Goal: Task Accomplishment & Management: Use online tool/utility

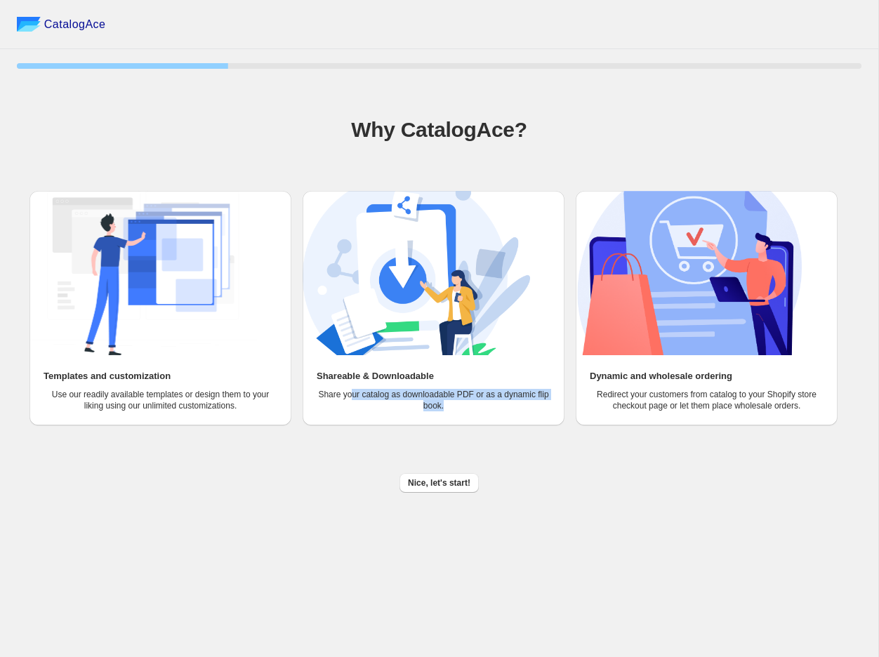
drag, startPoint x: 355, startPoint y: 392, endPoint x: 484, endPoint y: 414, distance: 131.0
click at [484, 414] on div "Shareable & Downloadable Share your catalog as downloadable PDF or as a dynamic…" at bounding box center [434, 390] width 262 height 70
click at [484, 411] on div "Shareable & Downloadable Share your catalog as downloadable PDF or as a dynamic…" at bounding box center [434, 390] width 262 height 70
click at [441, 324] on img at bounding box center [416, 273] width 227 height 164
click at [438, 480] on span "Nice, let's start!" at bounding box center [439, 482] width 62 height 11
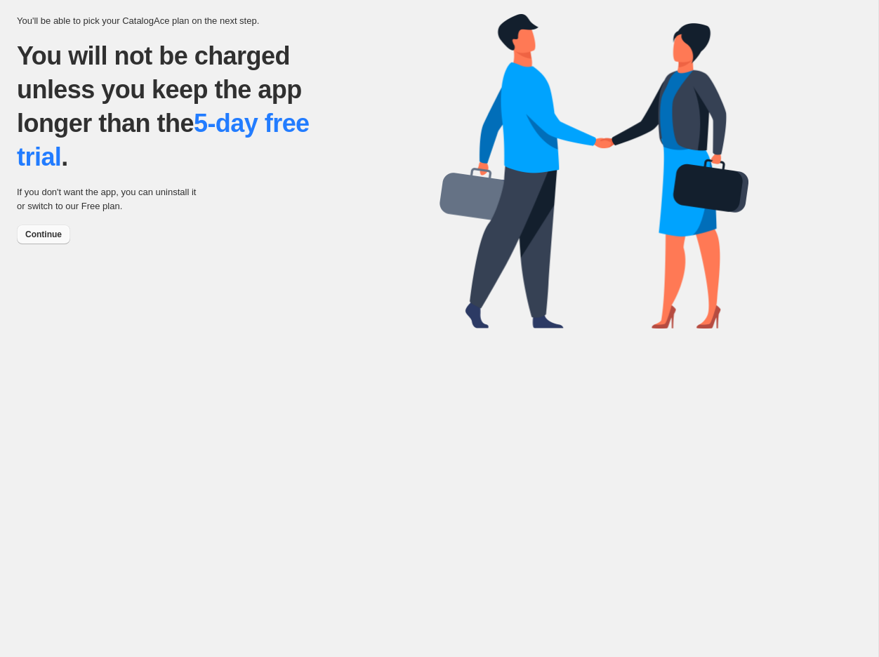
click at [56, 237] on span "Continue" at bounding box center [43, 234] width 37 height 11
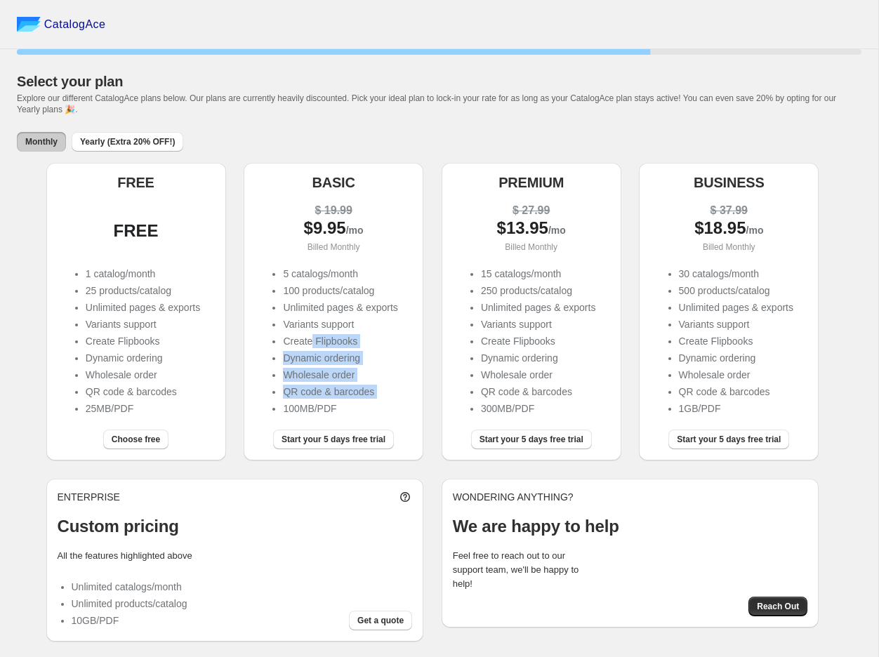
drag, startPoint x: 312, startPoint y: 340, endPoint x: 312, endPoint y: 400, distance: 59.7
click at [312, 400] on ul "5 catalogs/month 100 products/catalog Unlimited pages & exports Variants suppor…" at bounding box center [333, 343] width 128 height 152
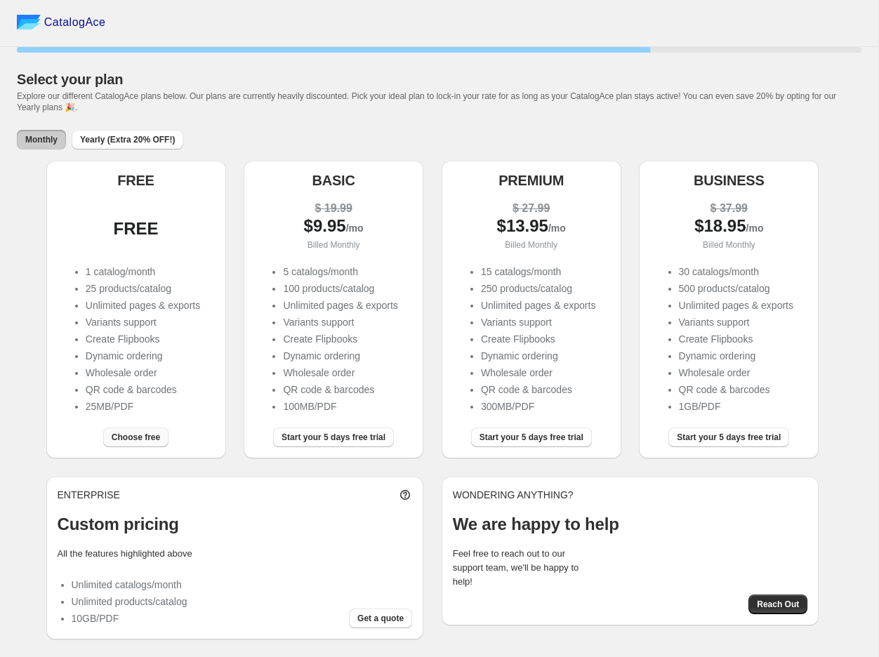
click at [142, 441] on span "Choose free" at bounding box center [136, 437] width 48 height 11
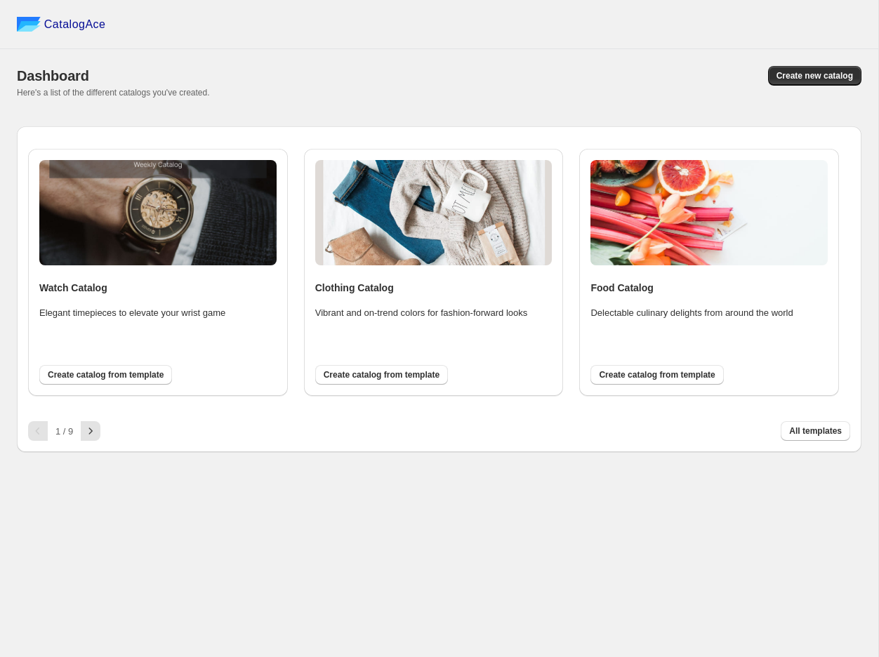
click at [378, 77] on div "Dashboard" at bounding box center [220, 76] width 406 height 20
click at [803, 78] on span "Create new catalog" at bounding box center [815, 75] width 77 height 11
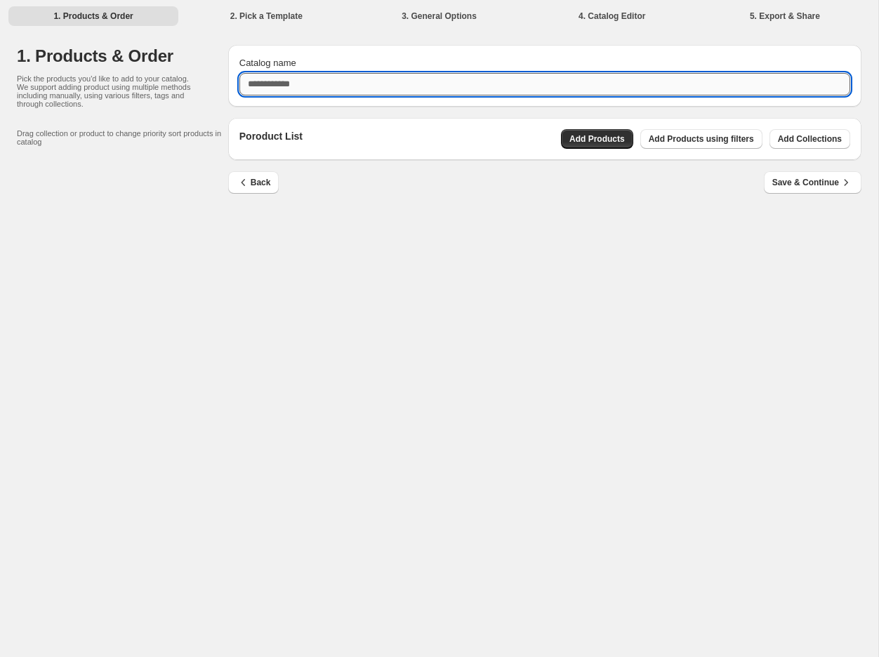
click at [365, 88] on input "Catalog name" at bounding box center [544, 84] width 611 height 22
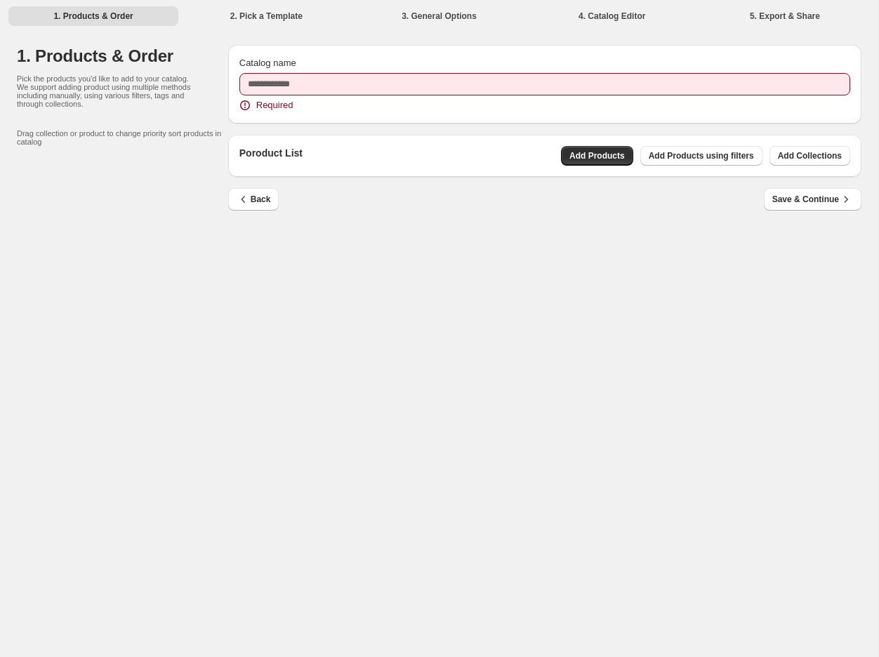
click at [312, 40] on div "Catalog name Required Poroduct List Add Products Add Products using filters Add…" at bounding box center [539, 131] width 645 height 195
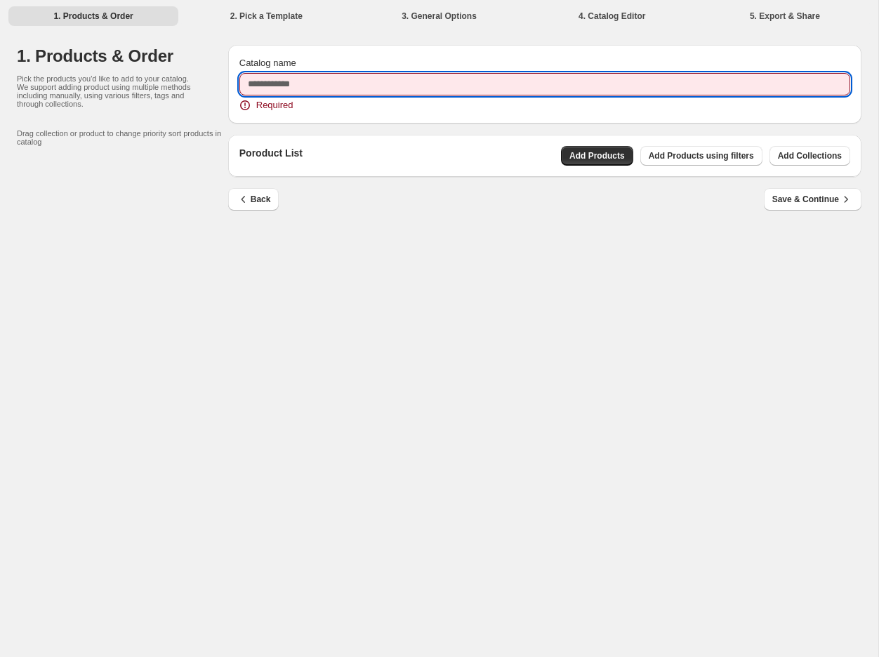
click at [268, 83] on input "Catalog name" at bounding box center [544, 84] width 611 height 22
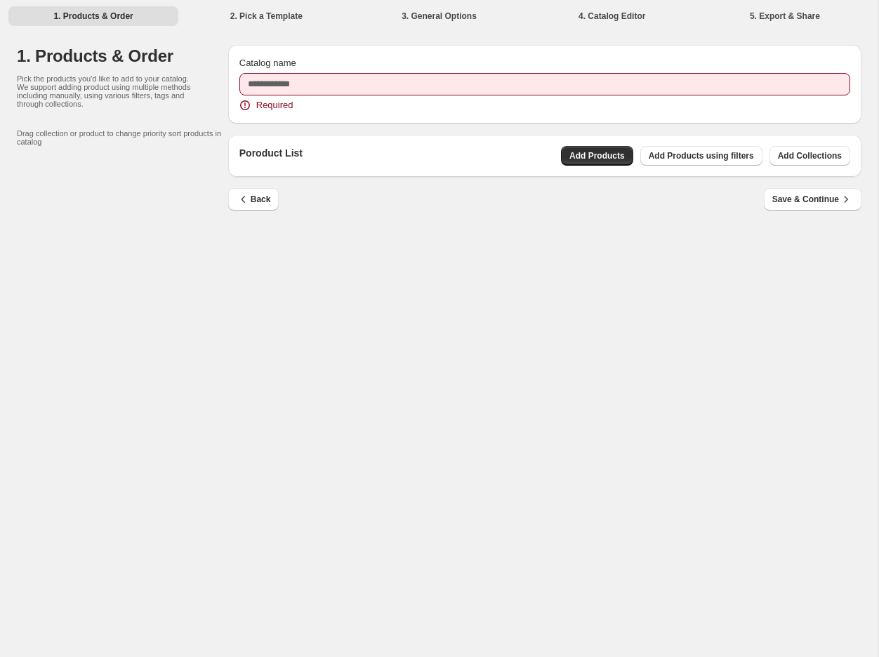
click at [253, 18] on li "2. Pick a Template" at bounding box center [266, 16] width 170 height 20
click at [351, 64] on div "Catalog name" at bounding box center [544, 63] width 611 height 14
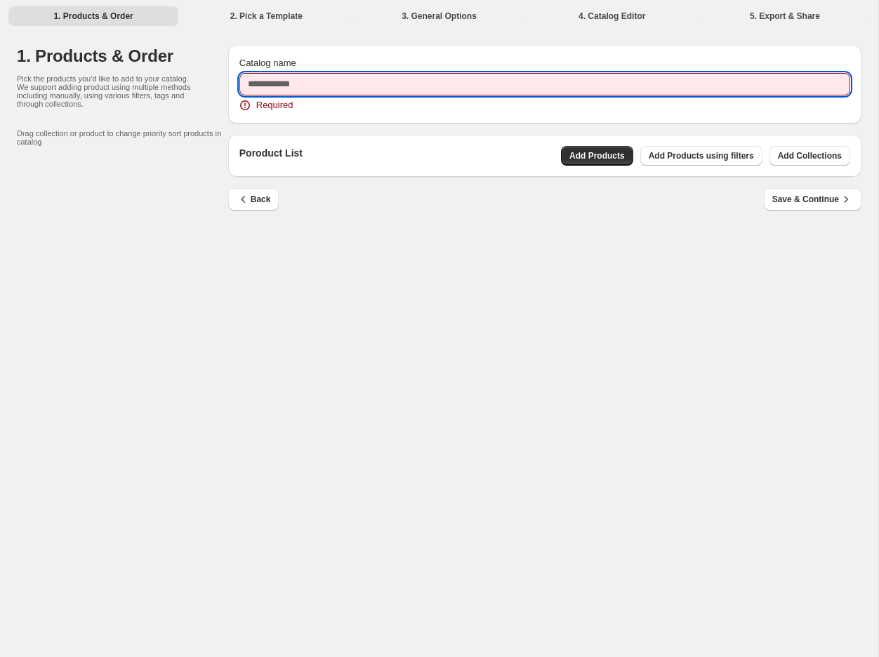
click at [350, 77] on input "Catalog name" at bounding box center [544, 84] width 611 height 22
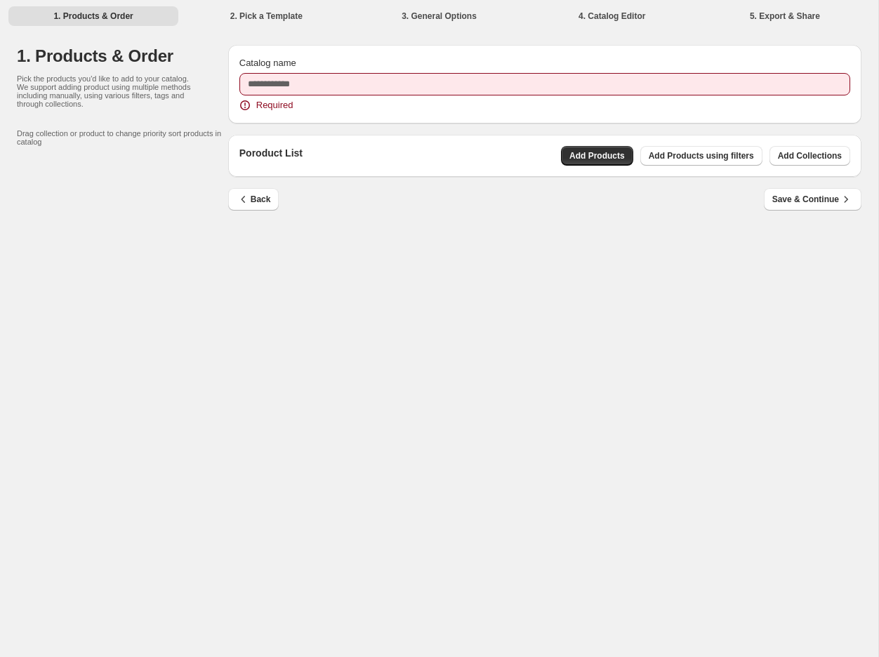
drag, startPoint x: 273, startPoint y: 154, endPoint x: 503, endPoint y: 154, distance: 230.3
click at [274, 153] on p "Poroduct List" at bounding box center [270, 156] width 63 height 20
click at [251, 202] on span "Back" at bounding box center [254, 199] width 34 height 14
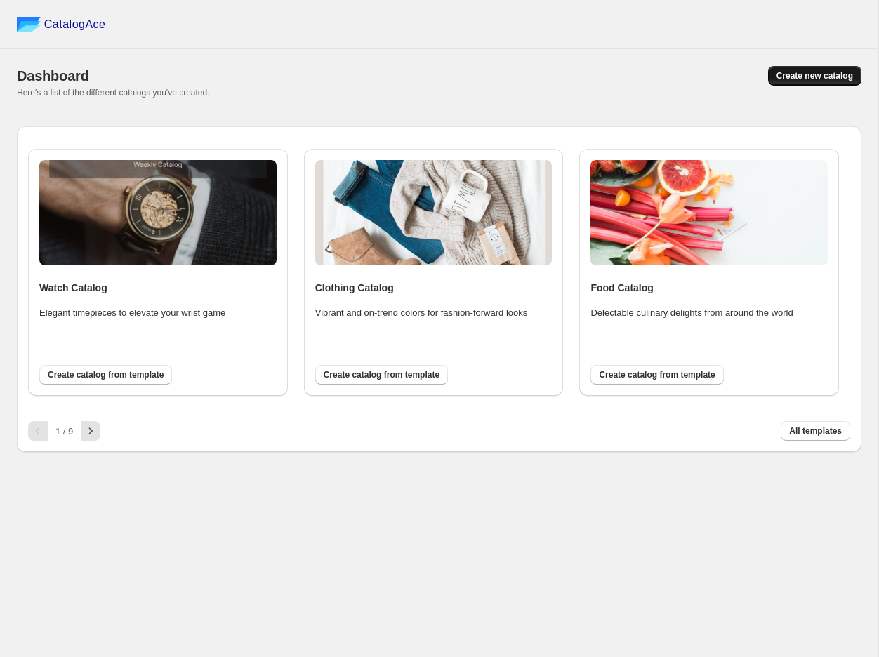
click at [801, 79] on span "Create new catalog" at bounding box center [815, 75] width 77 height 11
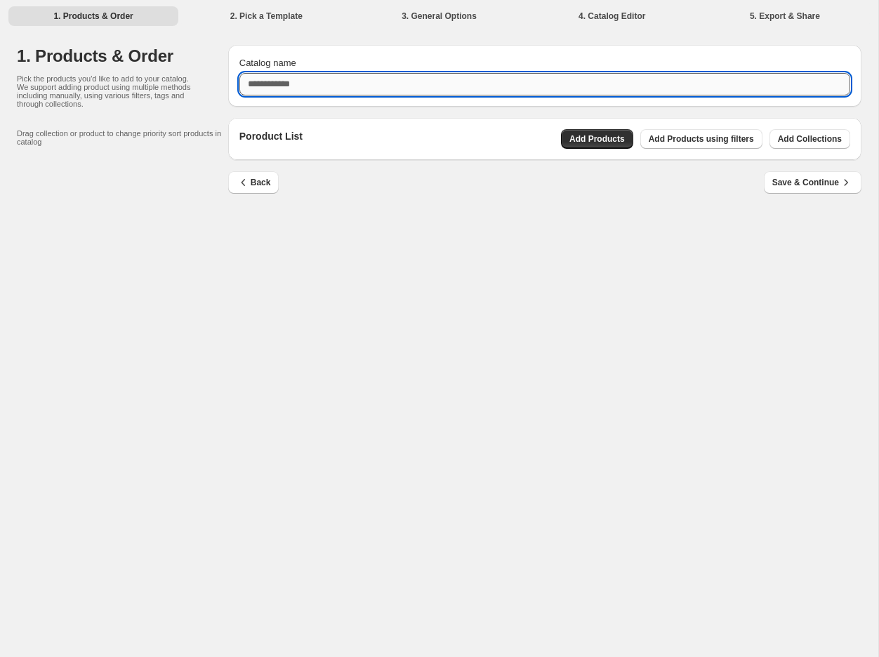
click at [274, 91] on input "Catalog name" at bounding box center [544, 84] width 611 height 22
type input "****"
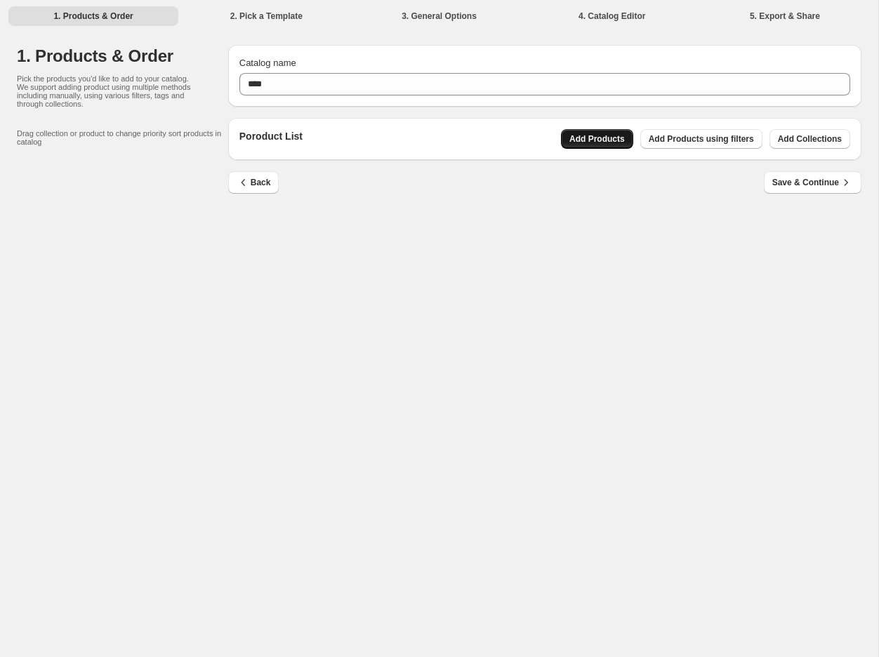
click at [614, 137] on span "Add Products" at bounding box center [596, 138] width 55 height 11
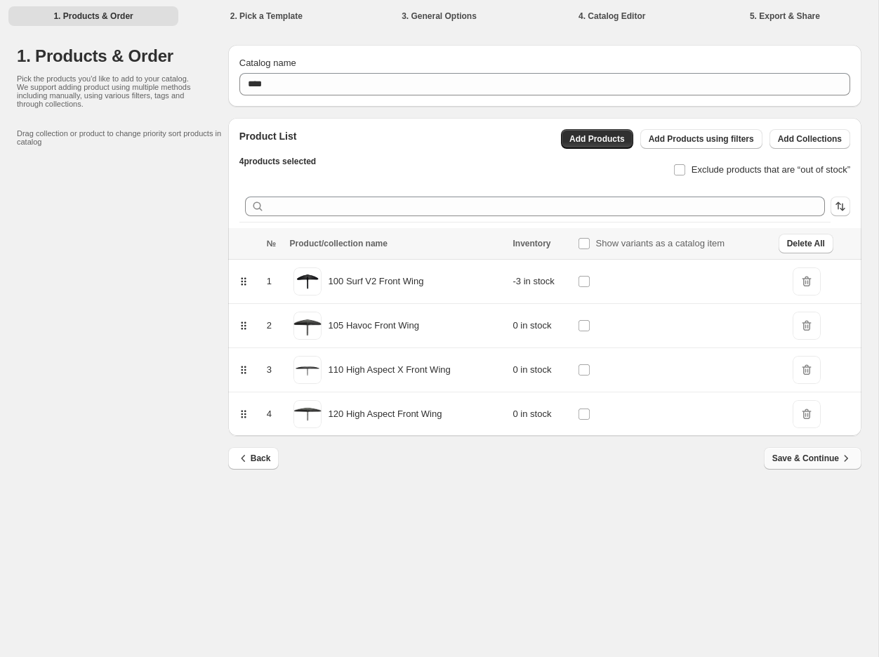
click at [826, 455] on span "Save & Continue" at bounding box center [812, 458] width 81 height 14
